Goal: Use online tool/utility: Utilize a website feature to perform a specific function

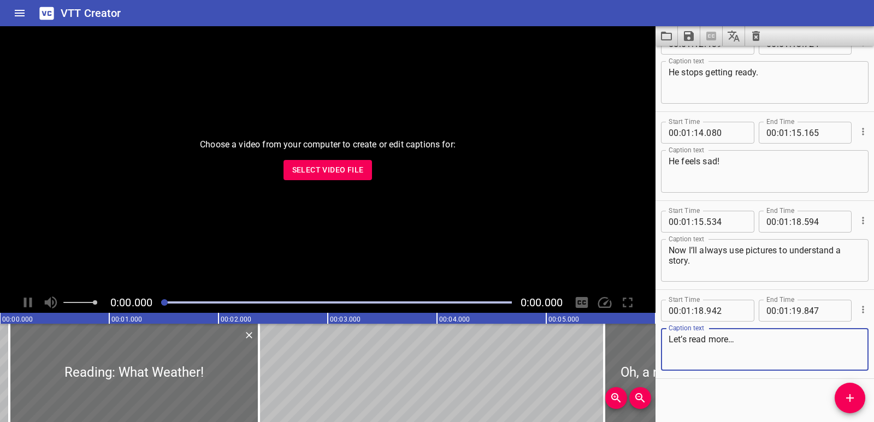
scroll to position [2347, 0]
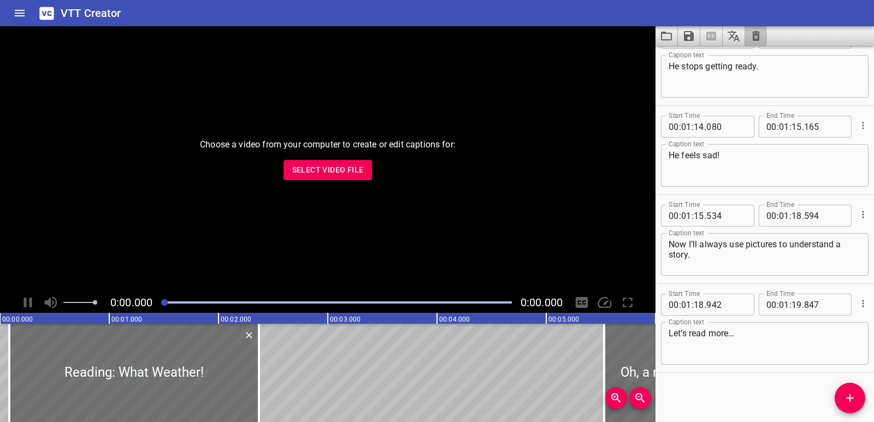
click at [759, 28] on button "Clear captions" at bounding box center [756, 36] width 22 height 20
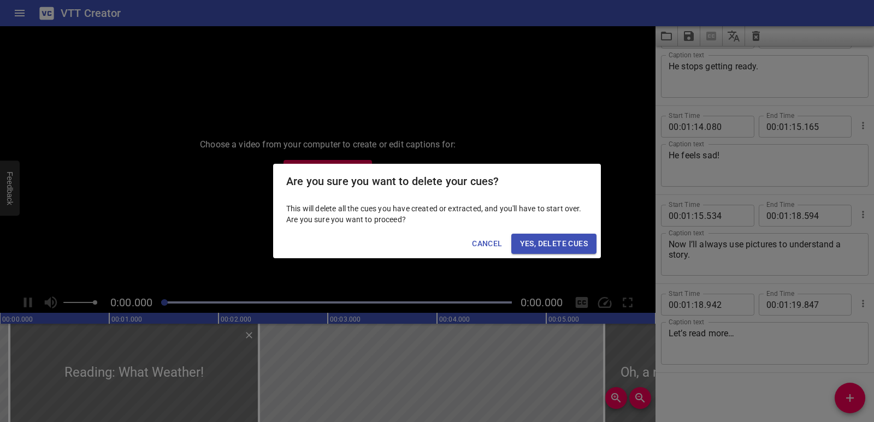
click at [557, 238] on span "Yes, Delete Cues" at bounding box center [554, 244] width 68 height 14
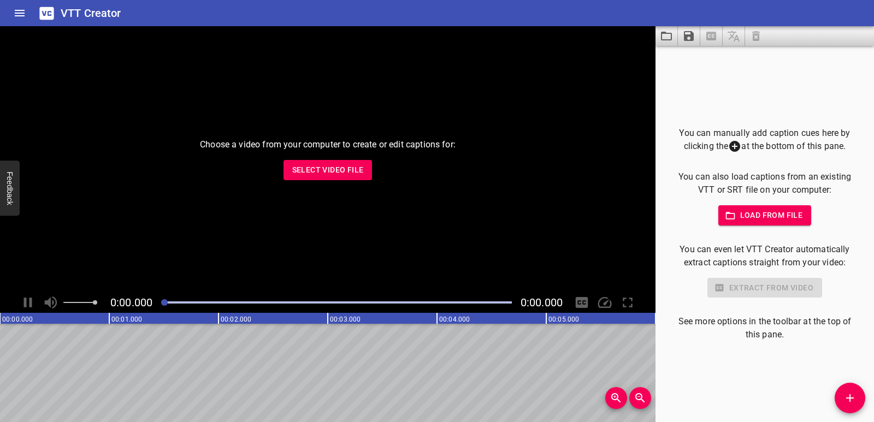
click at [300, 168] on span "Select Video File" at bounding box center [328, 170] width 72 height 14
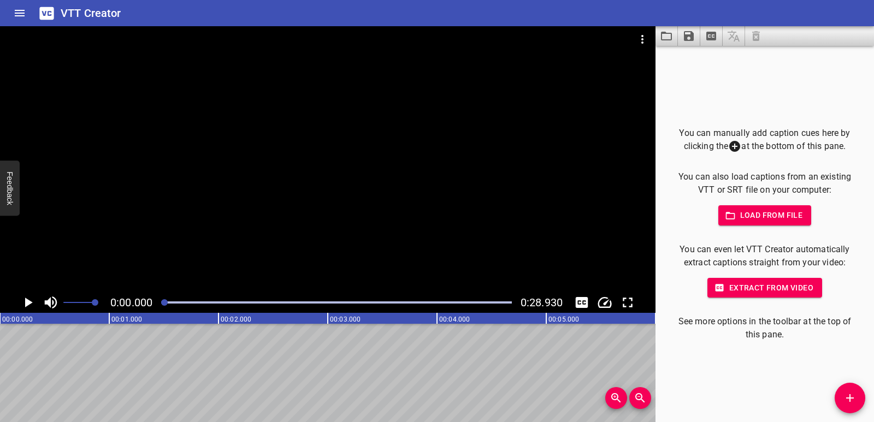
click at [769, 222] on span "Load from file" at bounding box center [765, 216] width 76 height 14
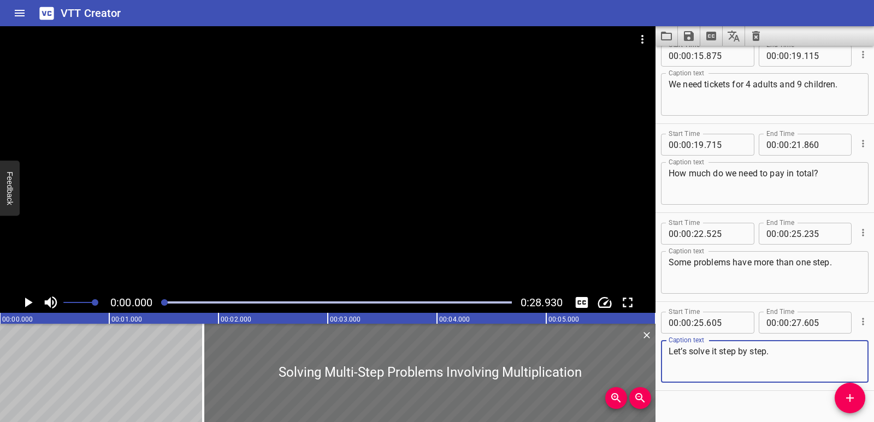
scroll to position [387, 0]
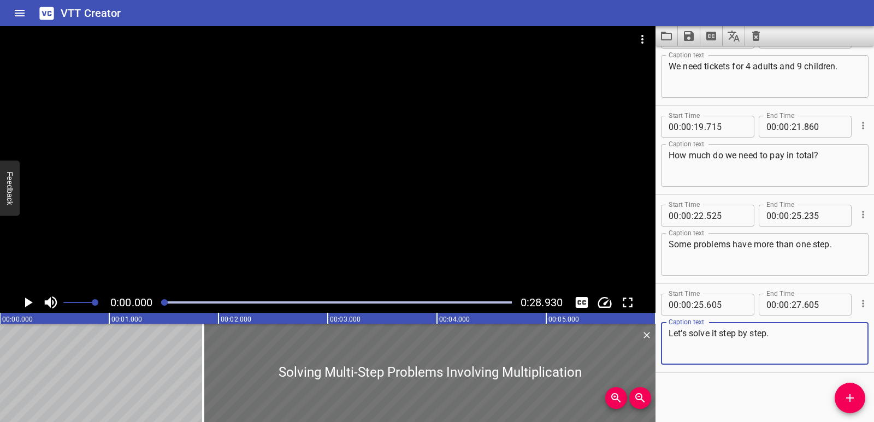
click at [22, 302] on icon "Play/Pause" at bounding box center [28, 303] width 16 height 16
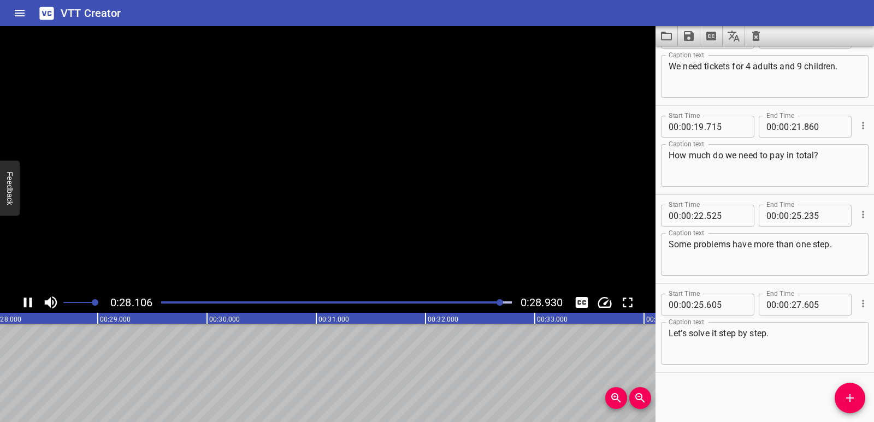
click at [21, 301] on icon "Play/Pause" at bounding box center [28, 303] width 16 height 16
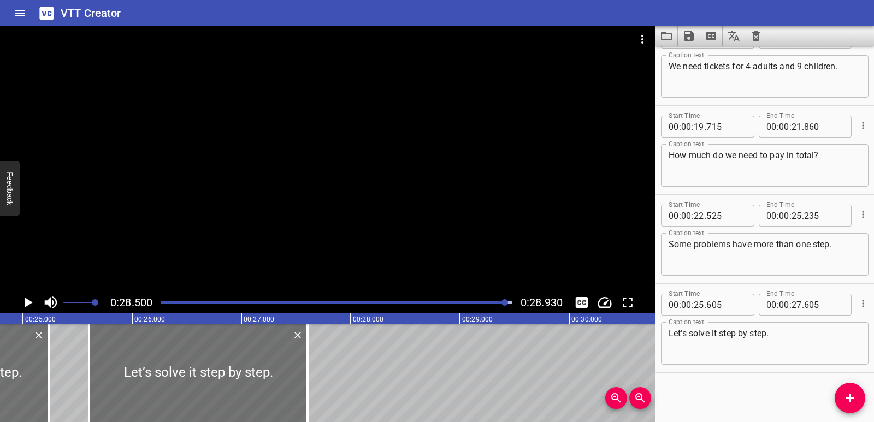
scroll to position [0, 2693]
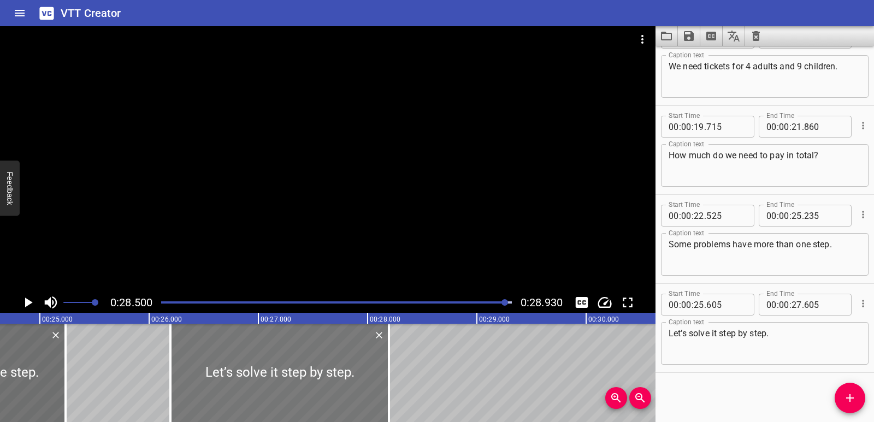
drag, startPoint x: 200, startPoint y: 343, endPoint x: 265, endPoint y: 339, distance: 64.6
click at [265, 339] on div at bounding box center [280, 373] width 219 height 98
type input "26"
type input "195"
type input "28"
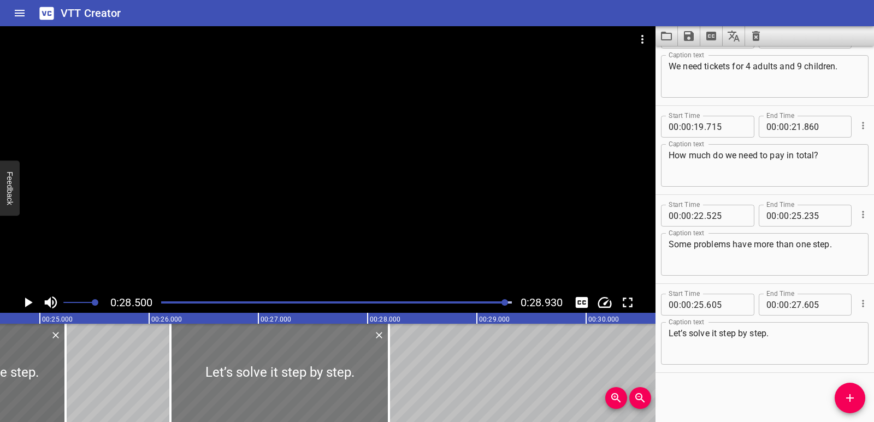
type input "195"
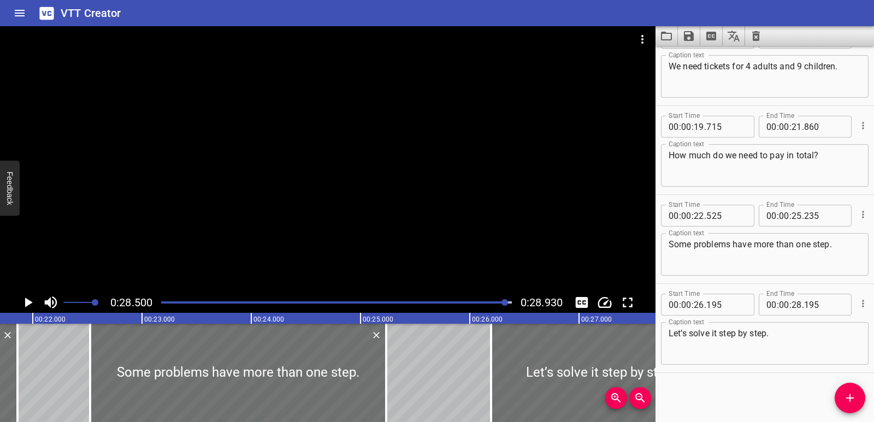
scroll to position [0, 2355]
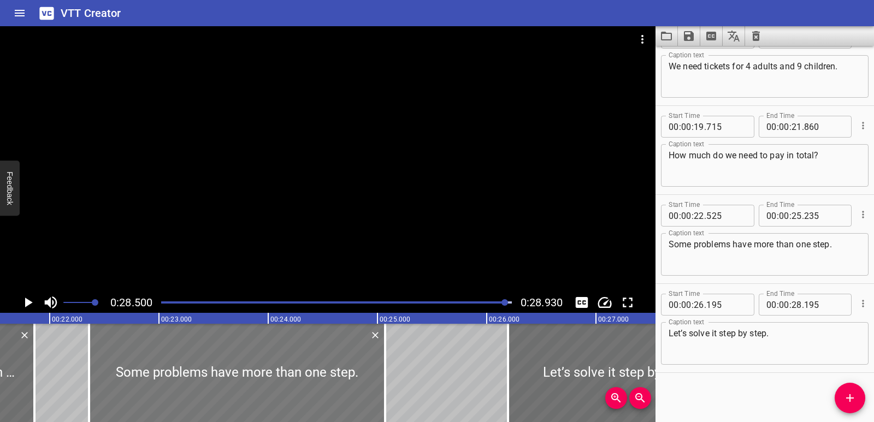
drag, startPoint x: 261, startPoint y: 380, endPoint x: 243, endPoint y: 380, distance: 18.0
click at [243, 380] on div at bounding box center [237, 373] width 296 height 98
type input "360"
type input "070"
drag, startPoint x: 385, startPoint y: 373, endPoint x: 371, endPoint y: 371, distance: 13.8
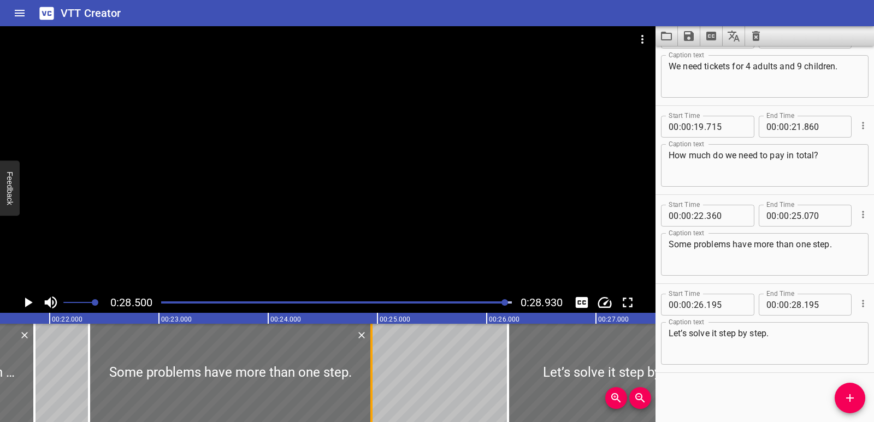
click at [371, 371] on div at bounding box center [372, 373] width 2 height 98
type input "24"
type input "945"
drag, startPoint x: 91, startPoint y: 336, endPoint x: 99, endPoint y: 336, distance: 8.7
click at [99, 336] on div at bounding box center [97, 373] width 11 height 98
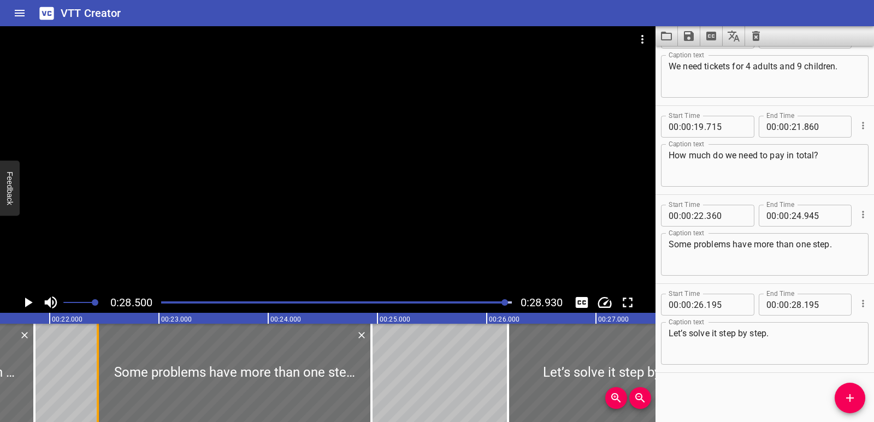
type input "440"
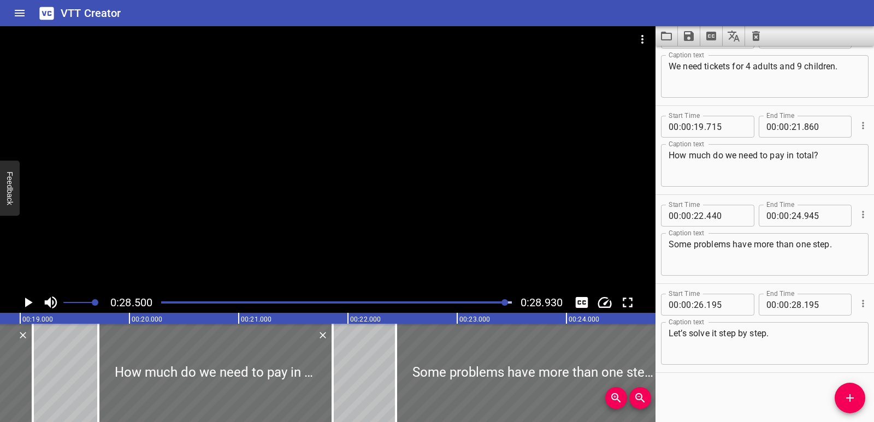
scroll to position [0, 2045]
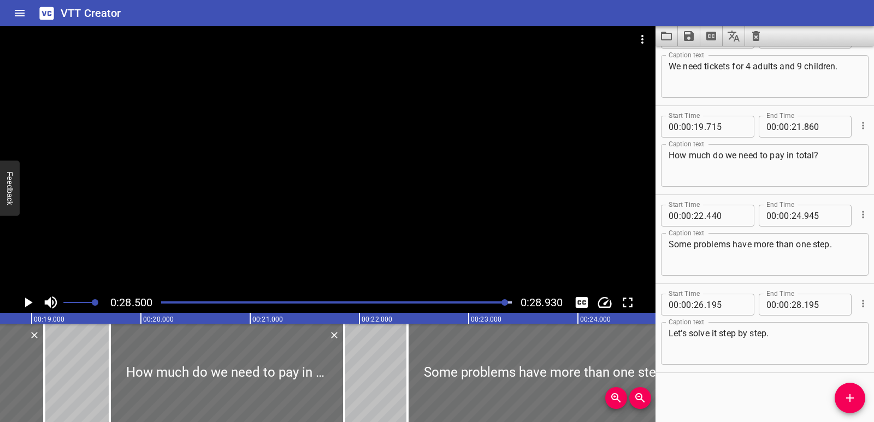
drag, startPoint x: 50, startPoint y: 357, endPoint x: 86, endPoint y: 353, distance: 36.4
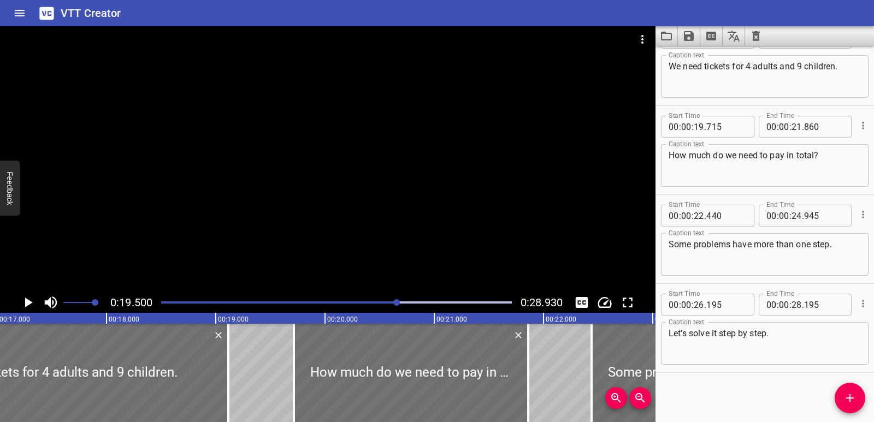
scroll to position [0, 1850]
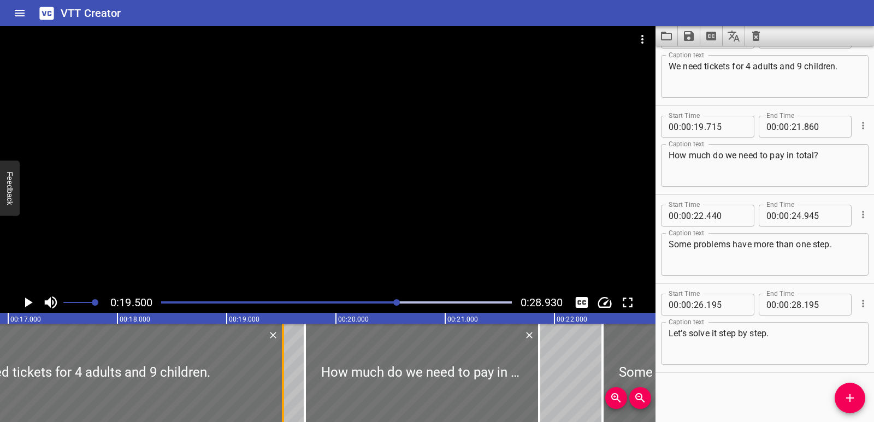
drag, startPoint x: 243, startPoint y: 390, endPoint x: 286, endPoint y: 376, distance: 46.0
click at [286, 376] on div at bounding box center [283, 373] width 11 height 98
type input "515"
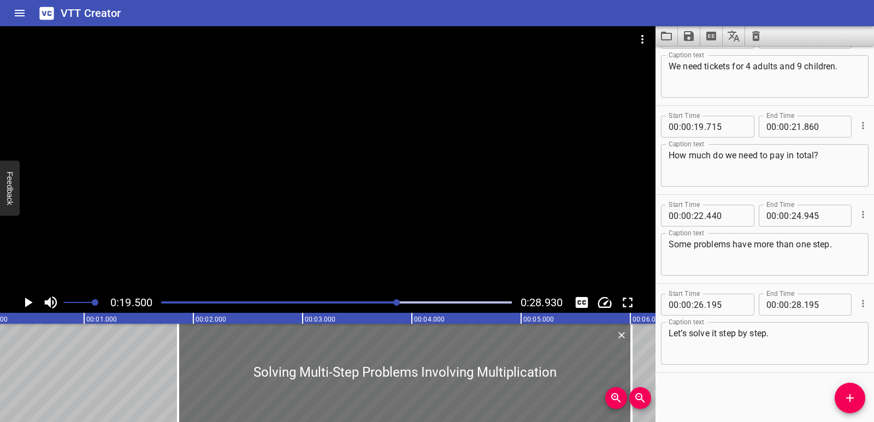
scroll to position [0, 19]
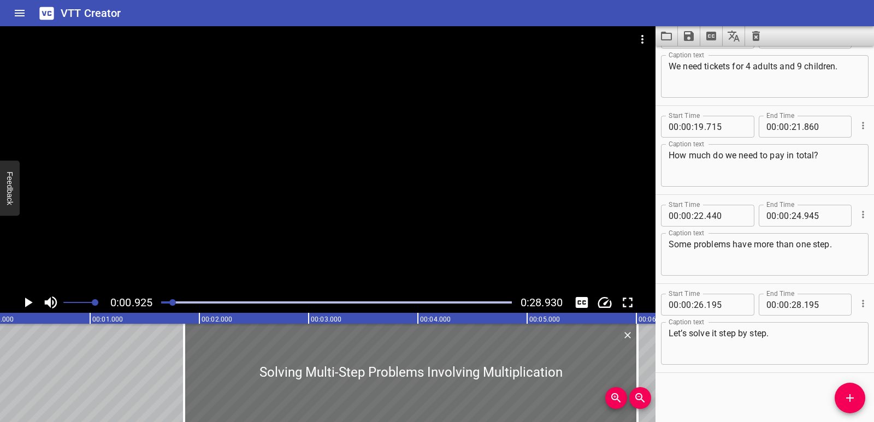
scroll to position [0, 101]
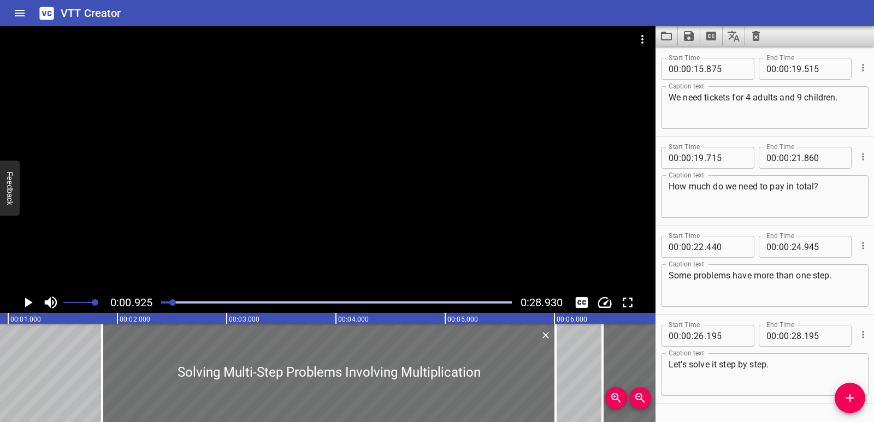
click at [21, 301] on icon "Play/Pause" at bounding box center [28, 303] width 16 height 16
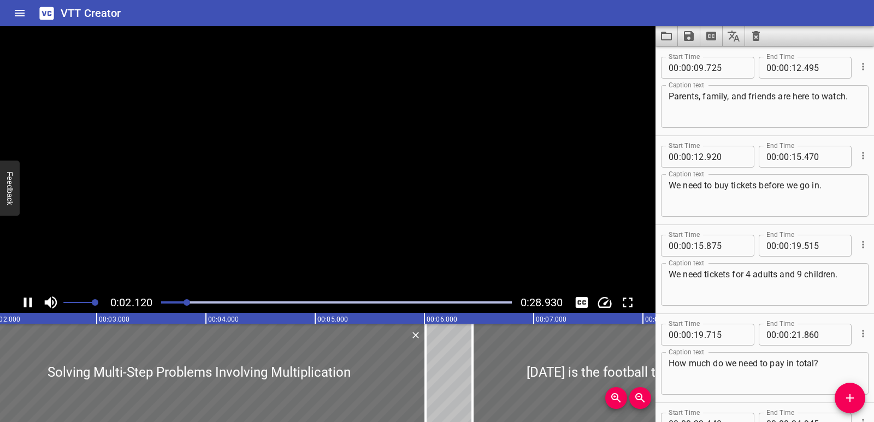
scroll to position [0, 0]
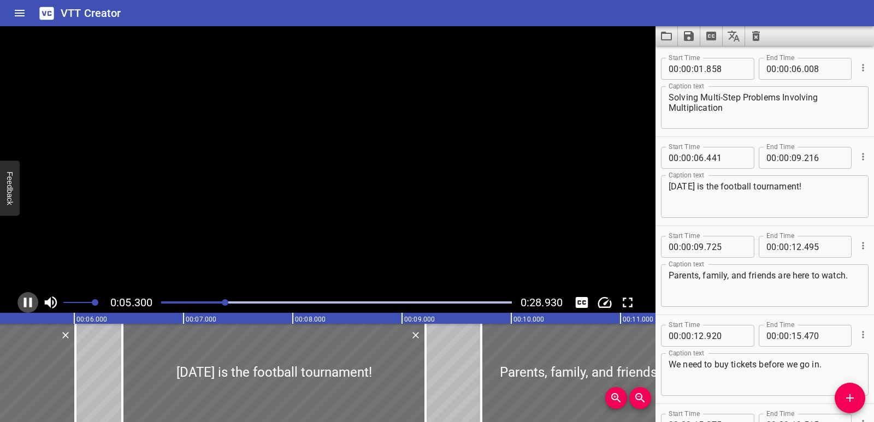
click at [21, 301] on icon "Play/Pause" at bounding box center [28, 303] width 16 height 16
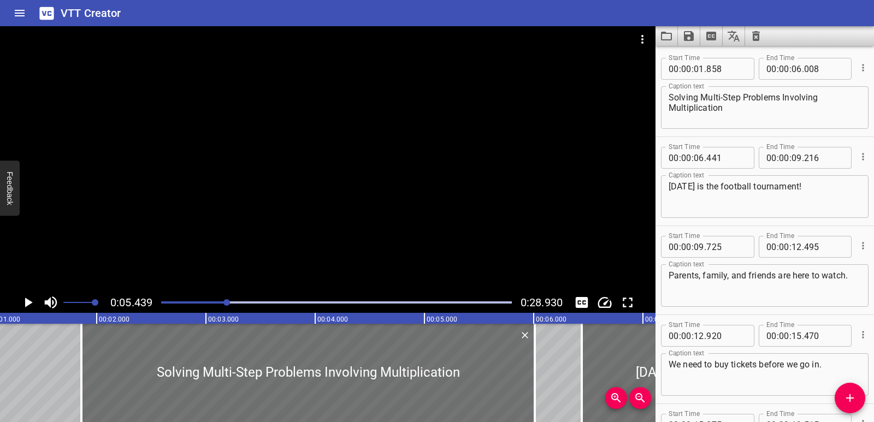
scroll to position [0, 110]
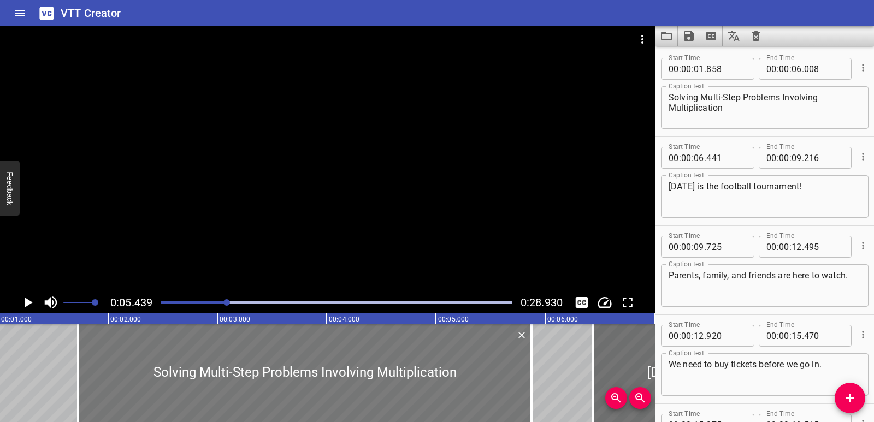
drag, startPoint x: 245, startPoint y: 385, endPoint x: 230, endPoint y: 388, distance: 15.1
click at [230, 388] on div at bounding box center [305, 373] width 454 height 98
type input "723"
type input "05"
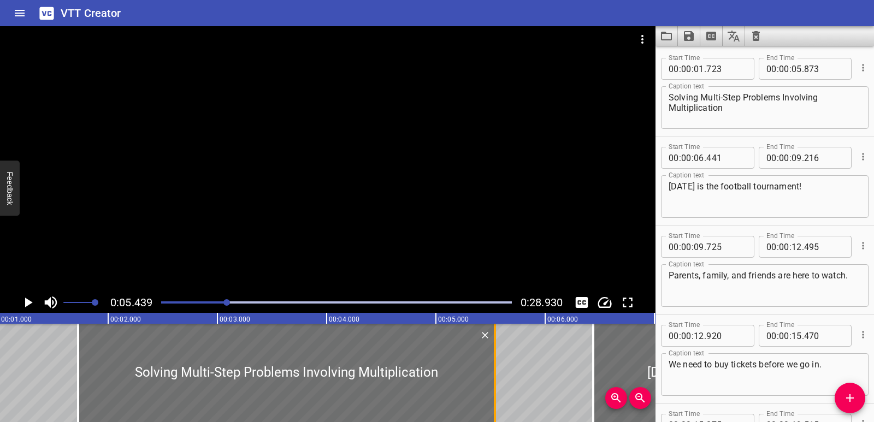
drag, startPoint x: 533, startPoint y: 366, endPoint x: 496, endPoint y: 369, distance: 36.8
click at [496, 369] on div at bounding box center [495, 373] width 11 height 98
type input "538"
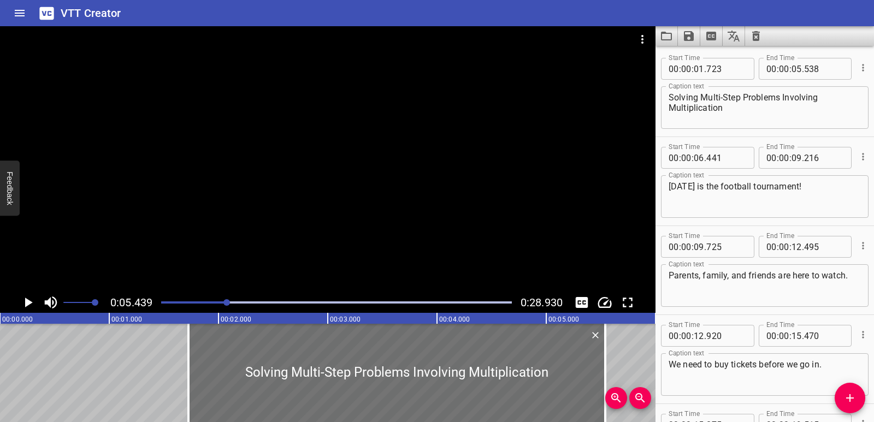
click at [687, 38] on icon "Save captions to file" at bounding box center [689, 36] width 10 height 10
click at [691, 56] on li "Save to VTT file" at bounding box center [718, 60] width 80 height 20
